Goal: Information Seeking & Learning: Learn about a topic

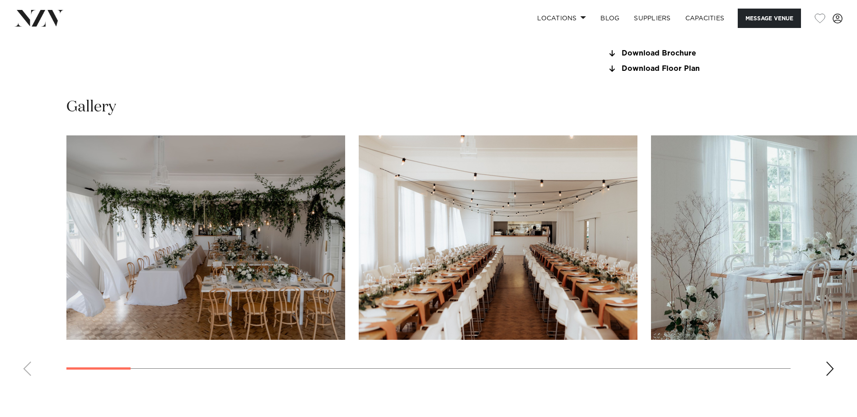
scroll to position [858, 0]
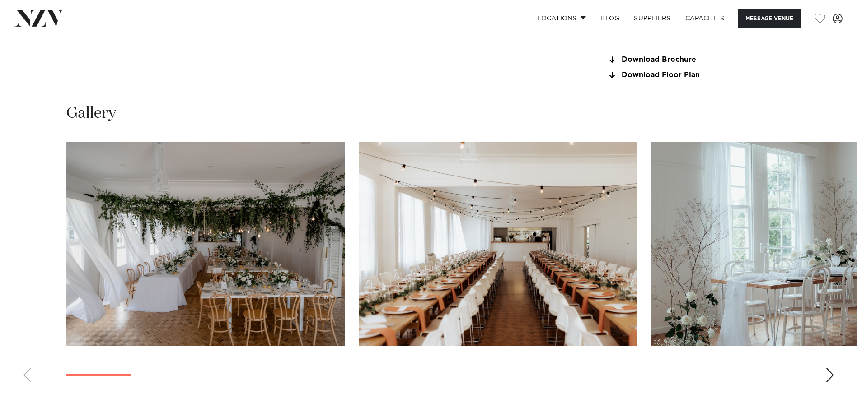
click at [745, 293] on img "3 / 28" at bounding box center [790, 244] width 279 height 205
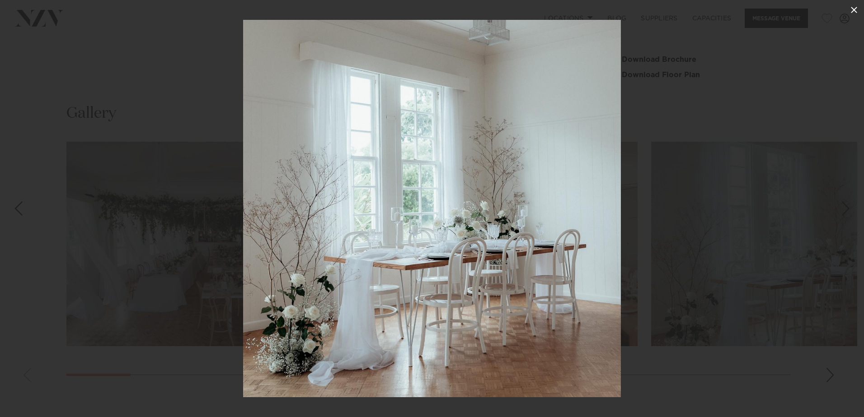
click at [855, 13] on icon at bounding box center [853, 10] width 11 height 11
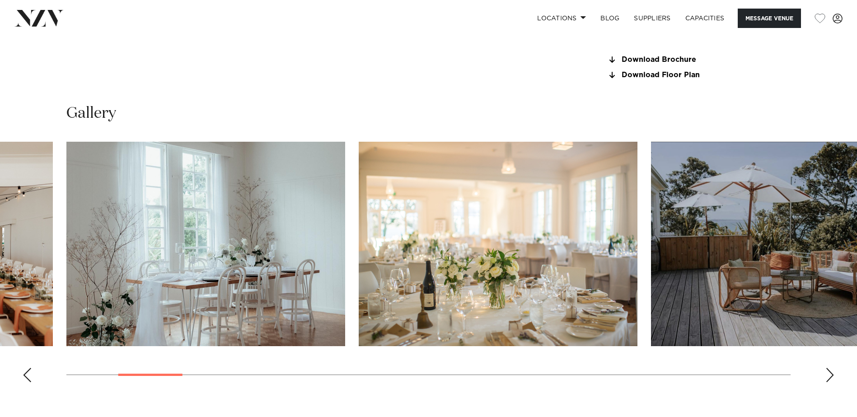
click at [830, 370] on div "Next slide" at bounding box center [829, 375] width 9 height 14
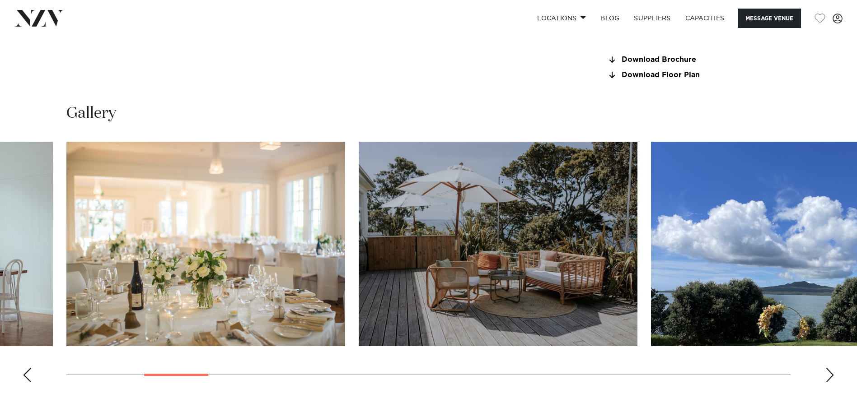
click at [830, 370] on div "Next slide" at bounding box center [829, 375] width 9 height 14
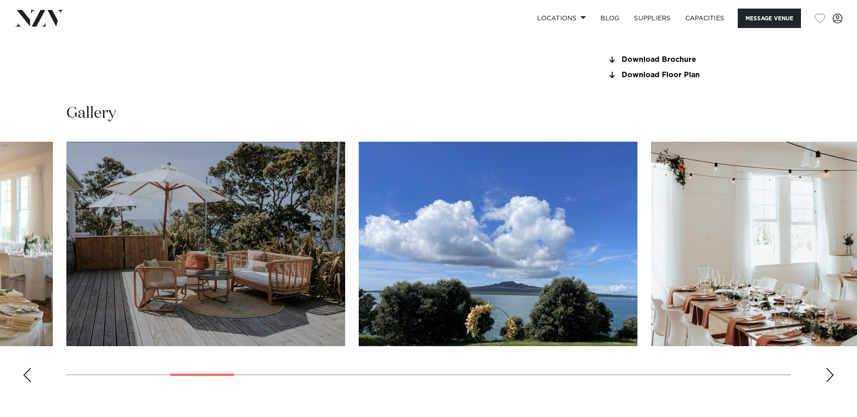
click at [830, 370] on div "Next slide" at bounding box center [829, 375] width 9 height 14
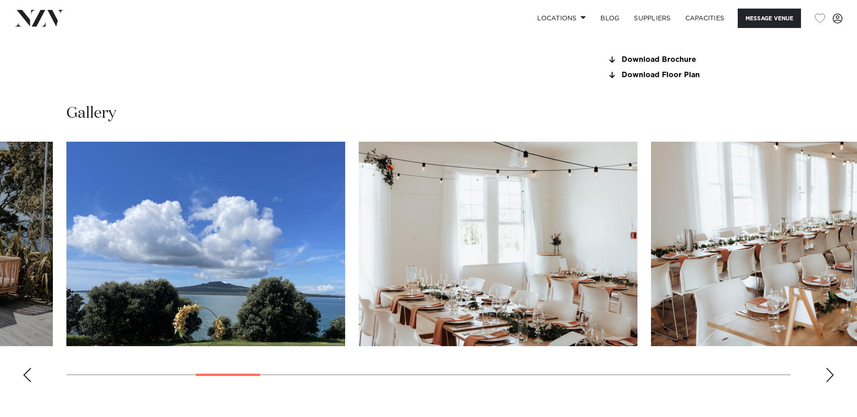
click at [830, 370] on div "Next slide" at bounding box center [829, 375] width 9 height 14
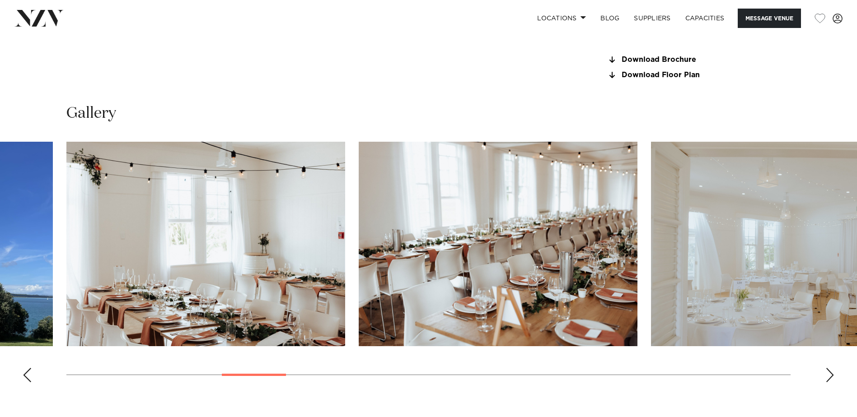
click at [830, 370] on div "Next slide" at bounding box center [829, 375] width 9 height 14
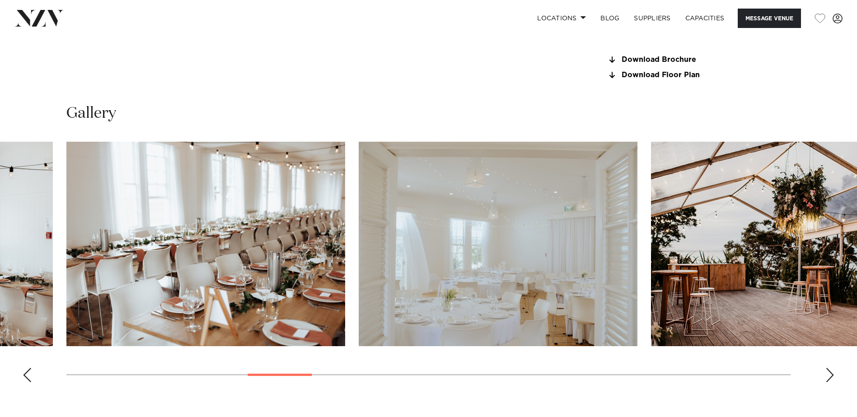
click at [830, 370] on div "Next slide" at bounding box center [829, 375] width 9 height 14
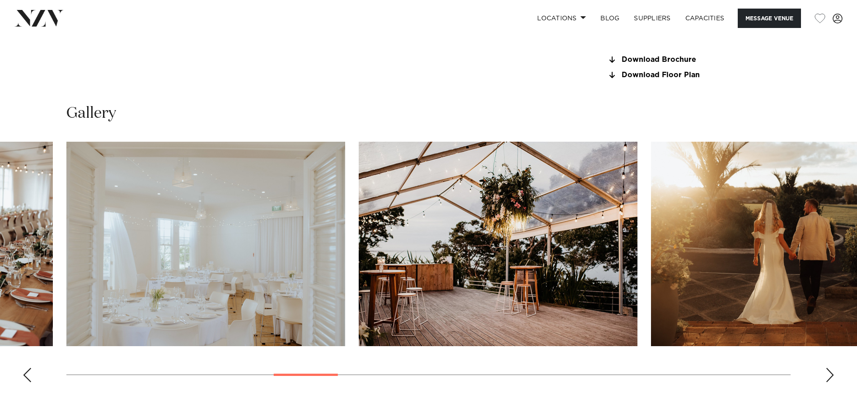
click at [830, 370] on div "Next slide" at bounding box center [829, 375] width 9 height 14
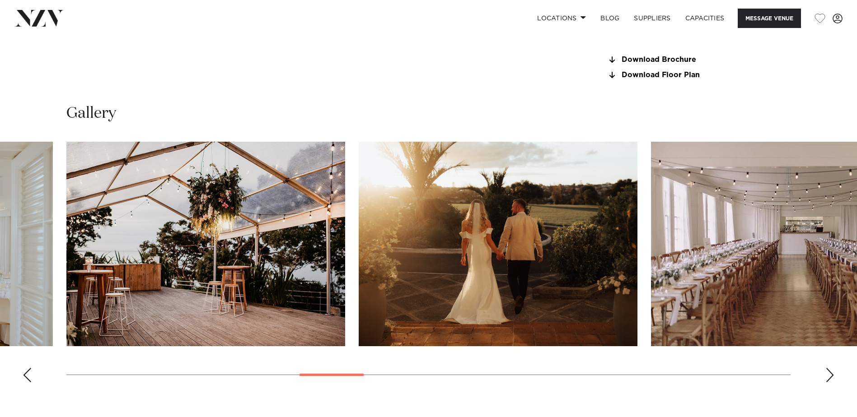
click at [830, 370] on div "Next slide" at bounding box center [829, 375] width 9 height 14
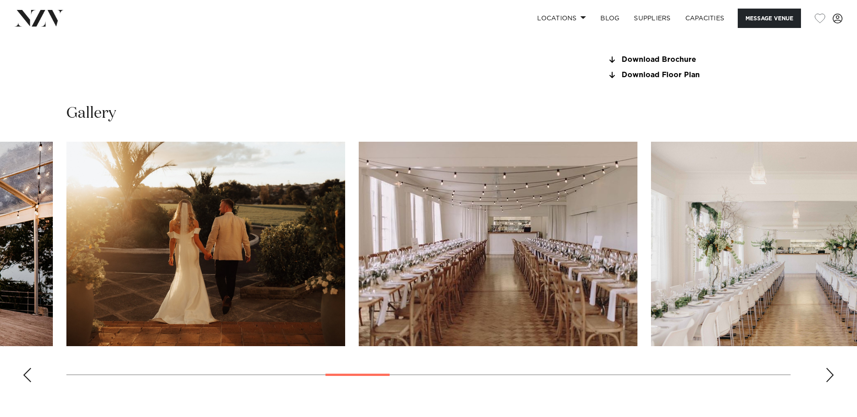
click at [830, 370] on div "Next slide" at bounding box center [829, 375] width 9 height 14
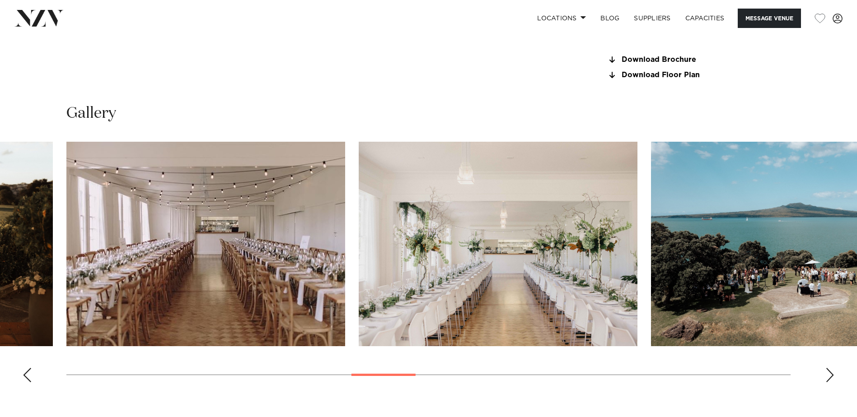
click at [830, 370] on div "Next slide" at bounding box center [829, 375] width 9 height 14
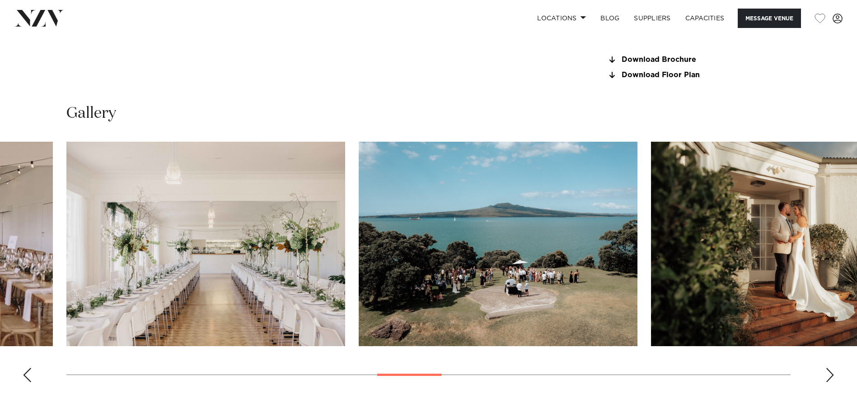
click at [830, 370] on div "Next slide" at bounding box center [829, 375] width 9 height 14
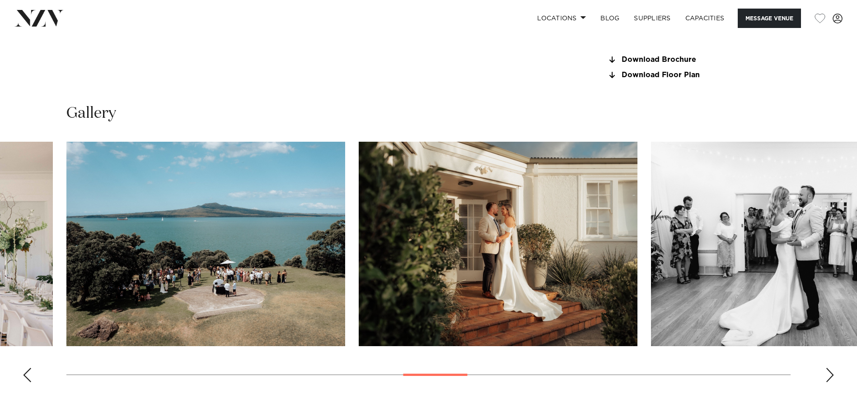
click at [830, 370] on div "Next slide" at bounding box center [829, 375] width 9 height 14
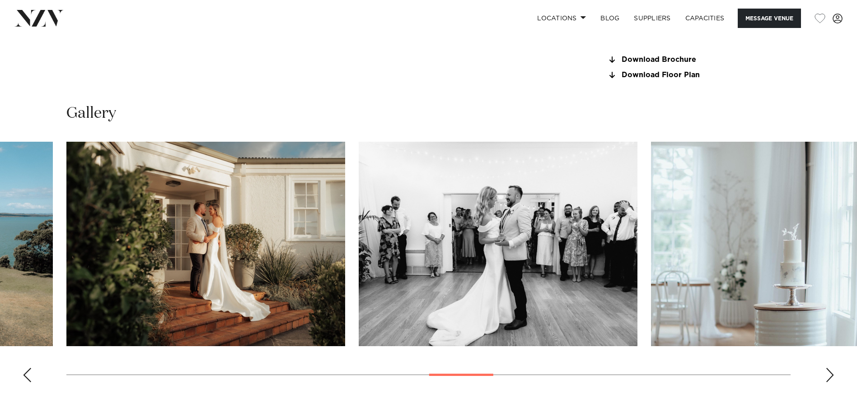
click at [830, 370] on div "Next slide" at bounding box center [829, 375] width 9 height 14
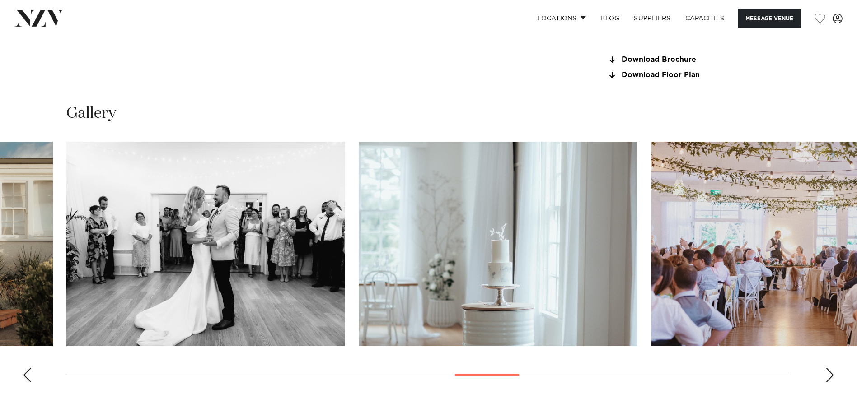
click at [830, 370] on div "Next slide" at bounding box center [829, 375] width 9 height 14
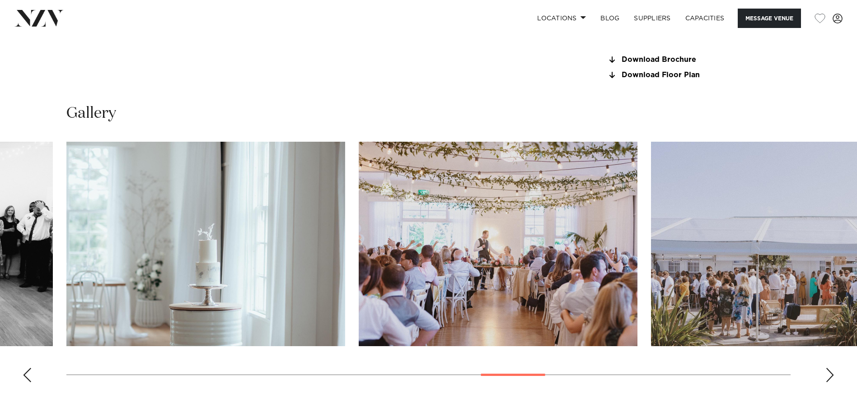
click at [830, 370] on div "Next slide" at bounding box center [829, 375] width 9 height 14
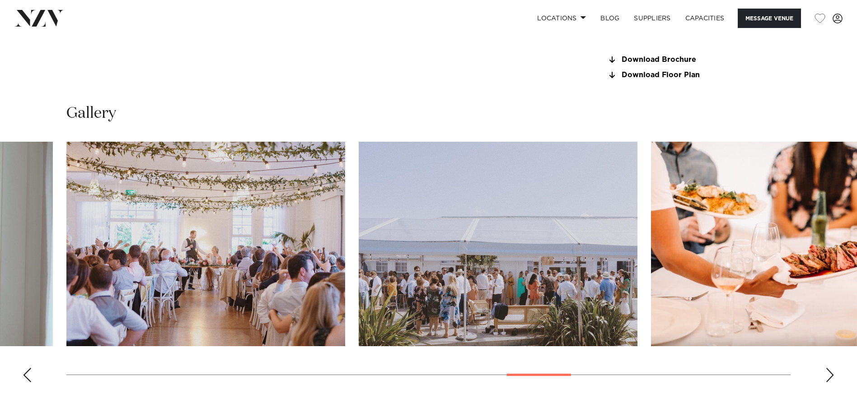
click at [830, 370] on div "Next slide" at bounding box center [829, 375] width 9 height 14
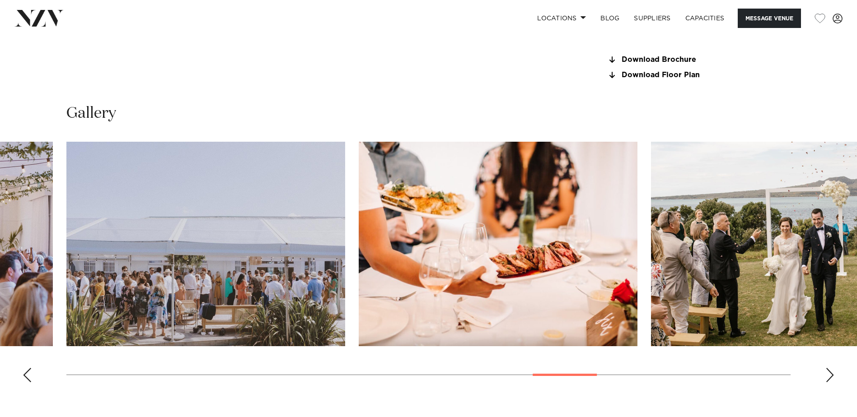
click at [830, 370] on div "Next slide" at bounding box center [829, 375] width 9 height 14
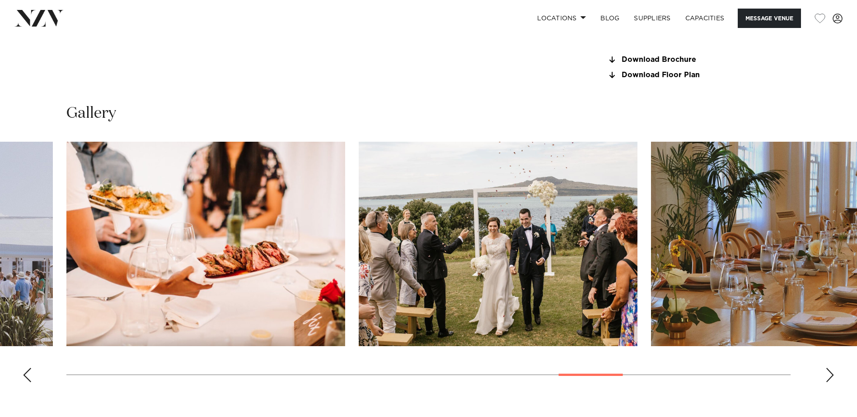
click at [830, 370] on div "Next slide" at bounding box center [829, 375] width 9 height 14
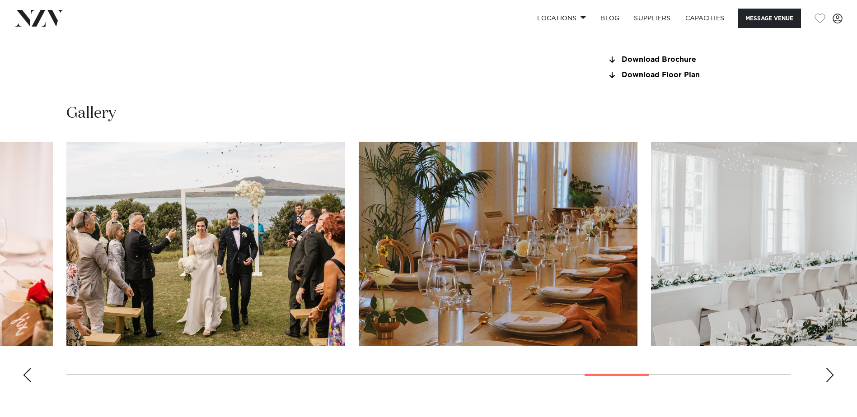
click at [830, 370] on div "Next slide" at bounding box center [829, 375] width 9 height 14
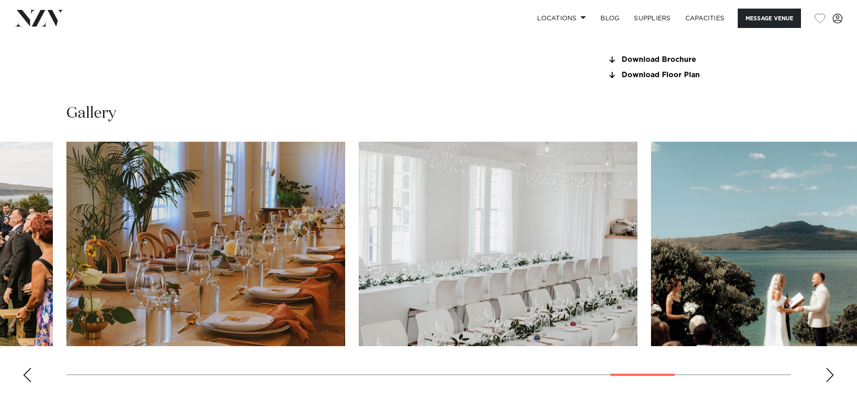
click at [830, 370] on div "Next slide" at bounding box center [829, 375] width 9 height 14
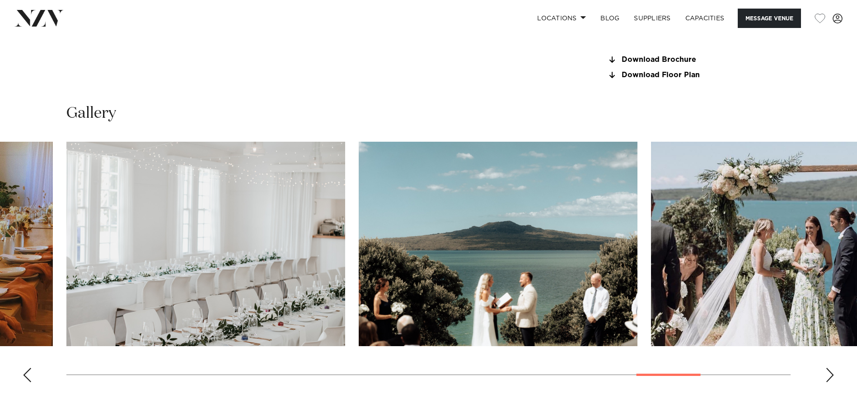
click at [830, 370] on div "Next slide" at bounding box center [829, 375] width 9 height 14
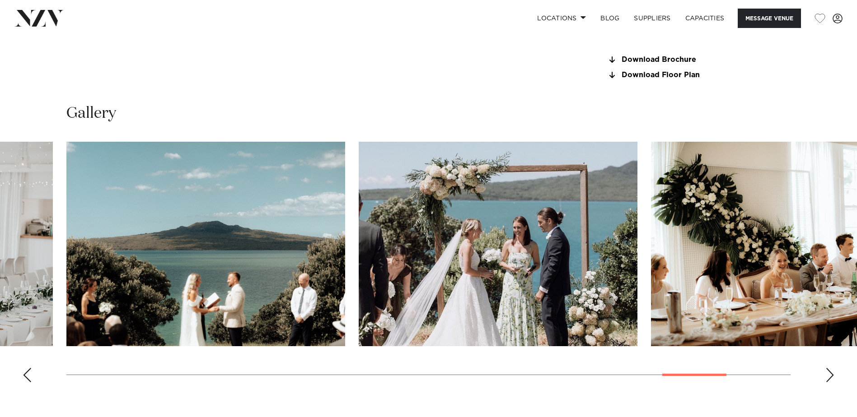
click at [830, 370] on div "Next slide" at bounding box center [829, 375] width 9 height 14
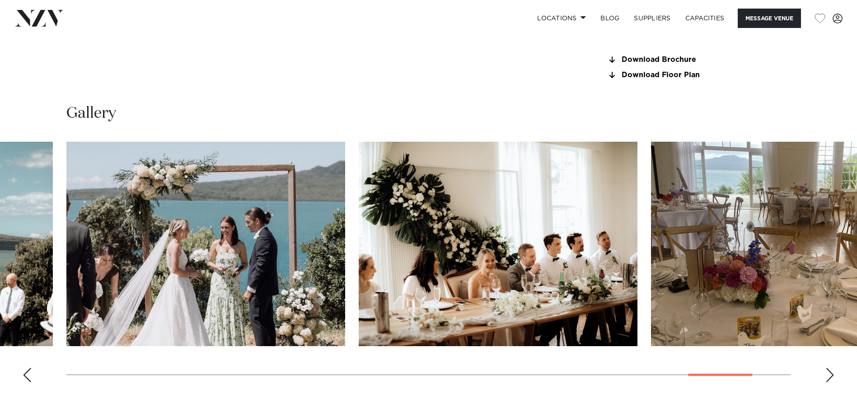
click at [830, 370] on div "Next slide" at bounding box center [829, 375] width 9 height 14
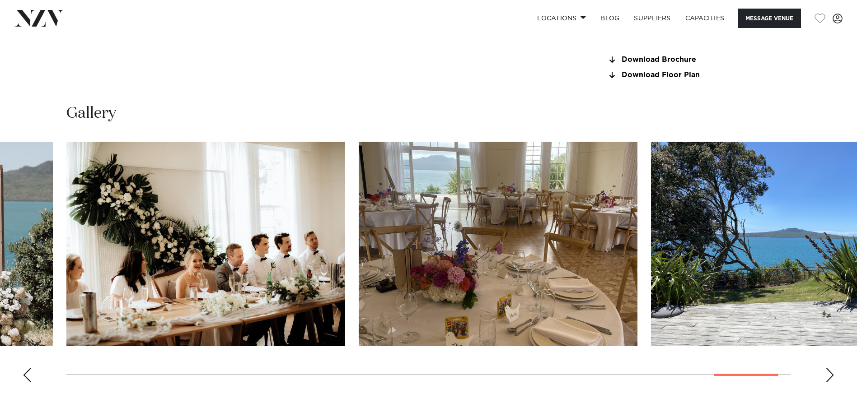
click at [830, 370] on div "Next slide" at bounding box center [829, 375] width 9 height 14
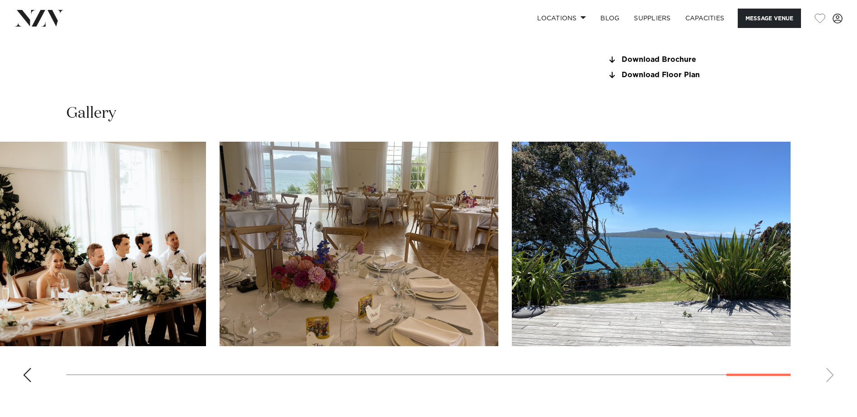
click at [830, 370] on swiper-container at bounding box center [428, 266] width 857 height 248
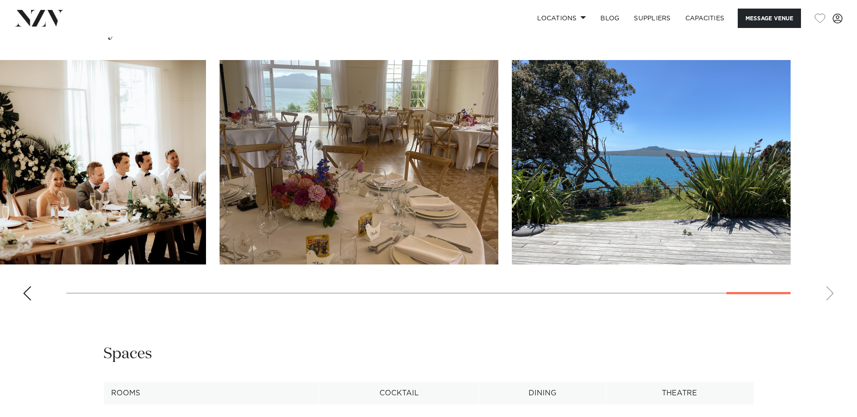
scroll to position [1084, 0]
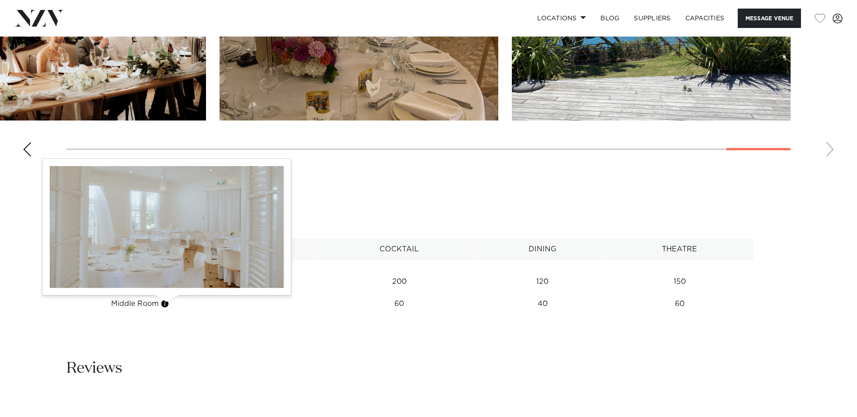
click at [167, 304] on button "button" at bounding box center [164, 303] width 9 height 9
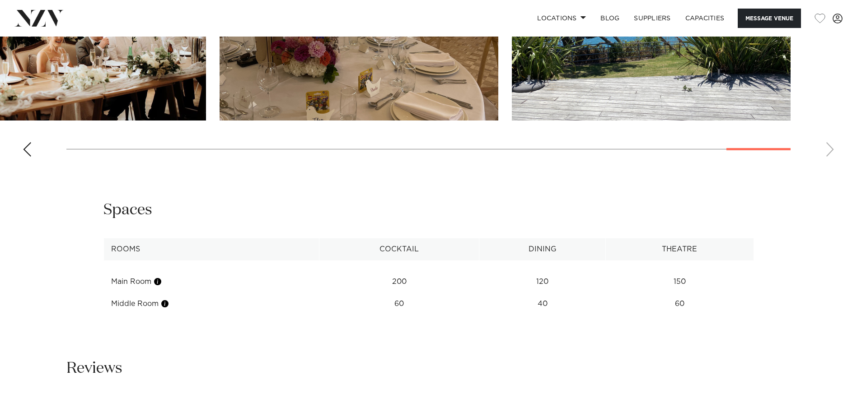
click at [168, 245] on th "Rooms" at bounding box center [211, 249] width 216 height 22
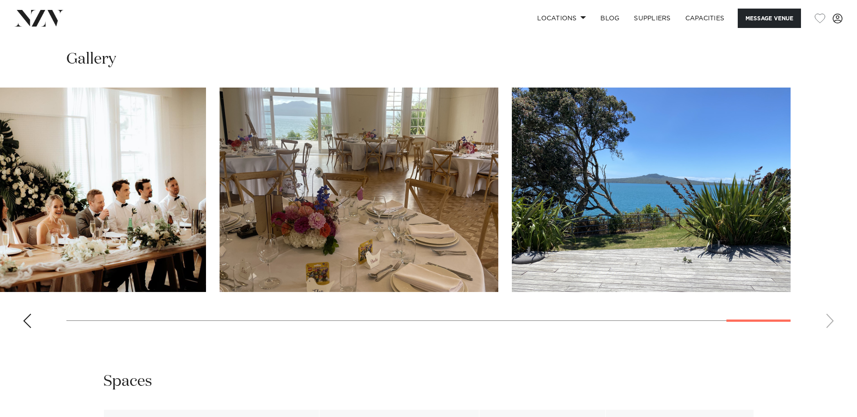
scroll to position [1039, 0]
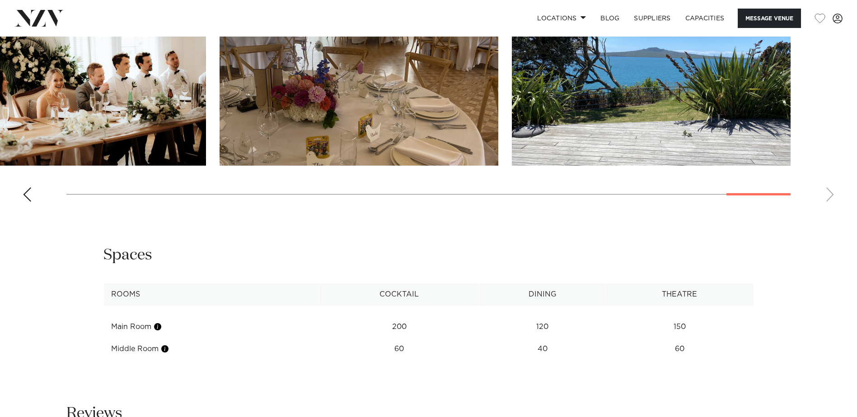
click at [23, 191] on div "Previous slide" at bounding box center [27, 194] width 9 height 14
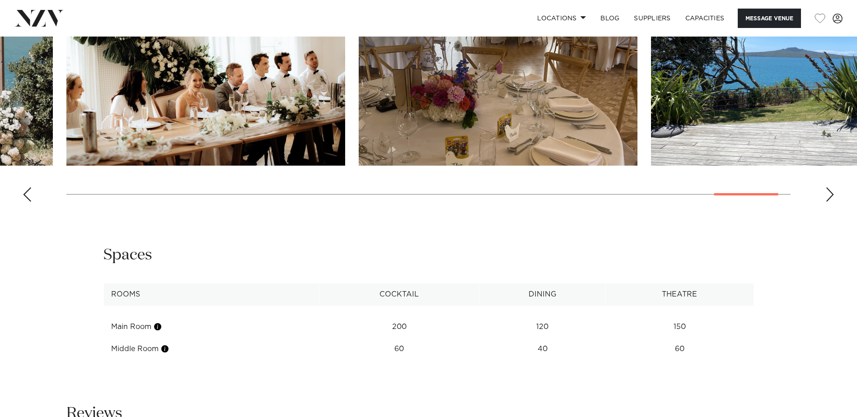
click at [22, 194] on swiper-container at bounding box center [428, 85] width 857 height 248
click at [297, 192] on swiper-container at bounding box center [428, 85] width 857 height 248
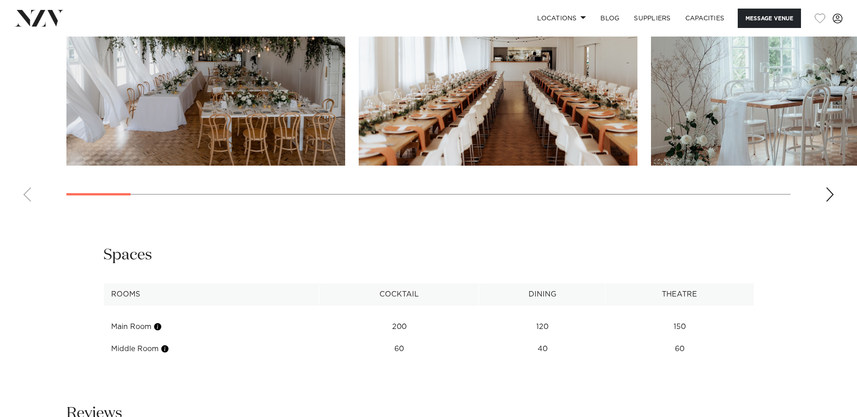
click at [59, 196] on swiper-container at bounding box center [428, 85] width 857 height 248
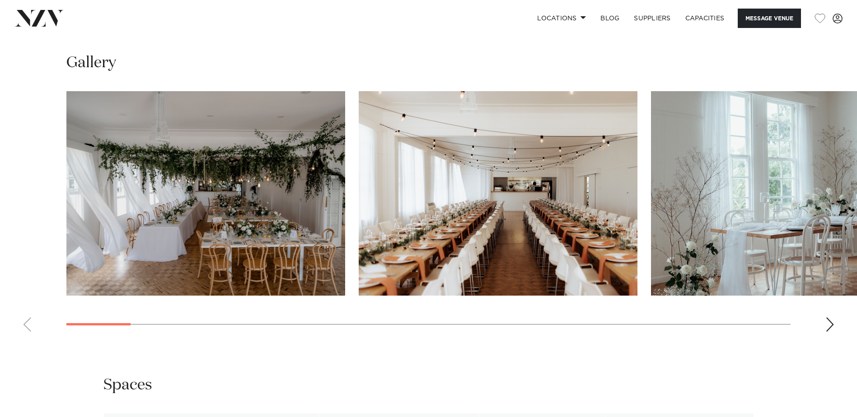
scroll to position [903, 0]
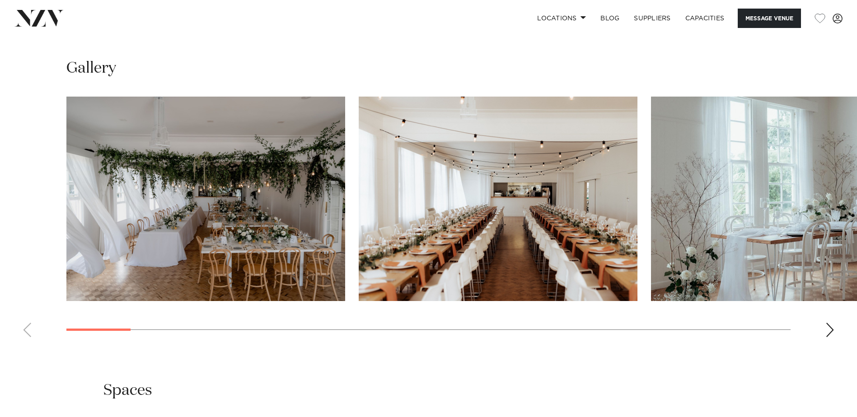
click at [242, 224] on img "1 / 28" at bounding box center [205, 199] width 279 height 205
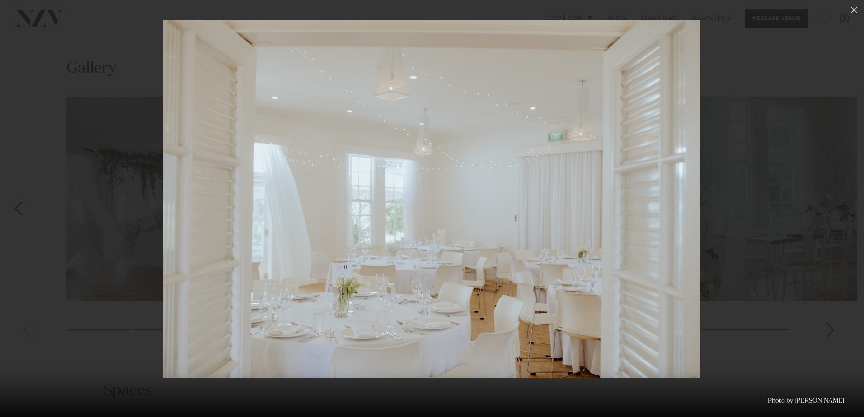
drag, startPoint x: 857, startPoint y: 10, endPoint x: 805, endPoint y: 19, distance: 52.2
click at [856, 10] on icon at bounding box center [853, 10] width 11 height 11
